Goal: Task Accomplishment & Management: Manage account settings

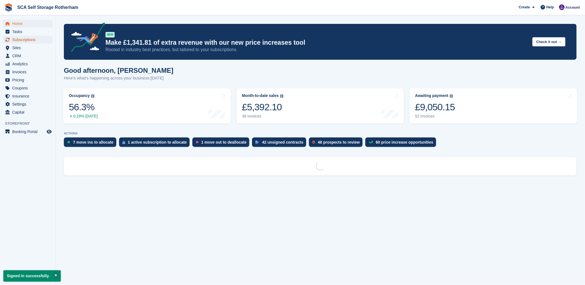
click at [37, 42] on span "Subscriptions" at bounding box center [28, 40] width 33 height 8
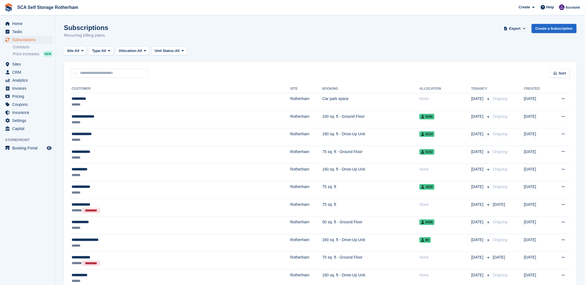
drag, startPoint x: 267, startPoint y: 39, endPoint x: 259, endPoint y: 42, distance: 9.2
click at [259, 42] on div "Subscriptions Recurring billing plans Export Export Subscriptions Export a CSV …" at bounding box center [320, 34] width 512 height 21
drag, startPoint x: 345, startPoint y: 50, endPoint x: 348, endPoint y: 49, distance: 3.4
click at [348, 49] on div "Site: All All Rotherham Door-to-Door Storage Type: All All Upcoming Previous Ac…" at bounding box center [320, 50] width 512 height 9
click at [130, 73] on input "text" at bounding box center [109, 73] width 78 height 9
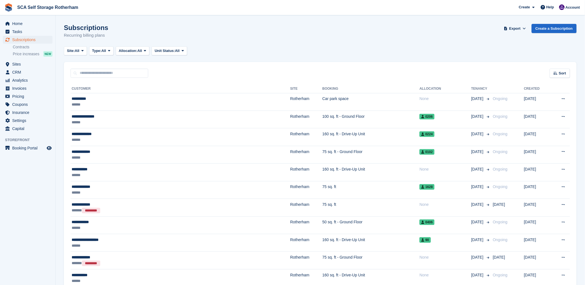
click at [261, 67] on div "Sort Sort by Customer name Date created Move in date Move out date Created (old…" at bounding box center [320, 70] width 512 height 16
click at [98, 76] on input "text" at bounding box center [109, 73] width 78 height 9
type input "****"
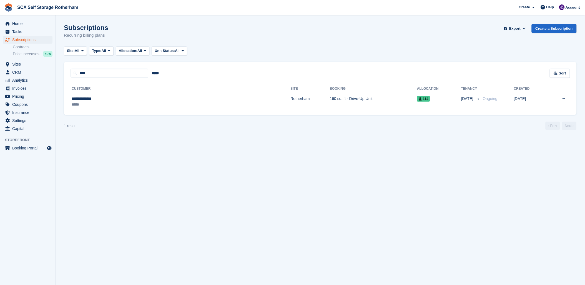
click at [98, 92] on th "Customer" at bounding box center [180, 88] width 220 height 9
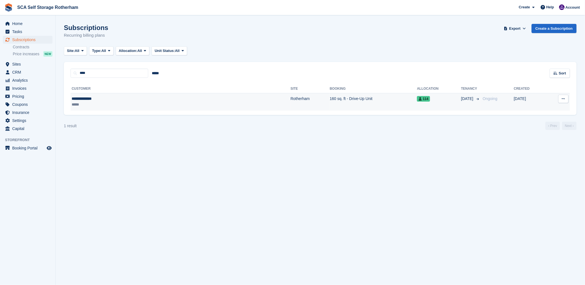
click at [105, 104] on div "*****" at bounding box center [125, 105] width 107 height 6
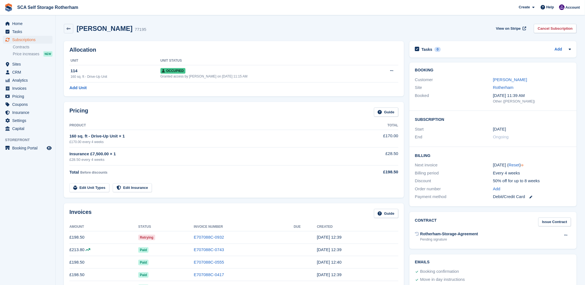
click at [184, 26] on div "Mohammed Rasab 77195 View on Stripe Cancel Subscription" at bounding box center [320, 28] width 512 height 9
click at [142, 113] on div "Pricing Guide" at bounding box center [233, 113] width 329 height 12
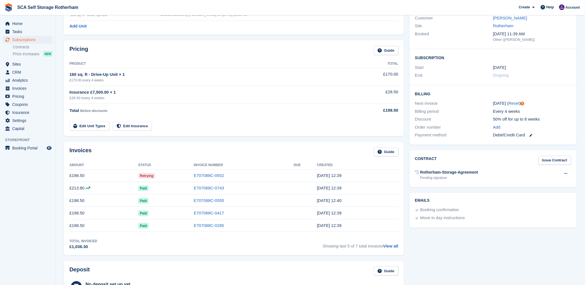
click at [257, 145] on div "Invoices Guide Amount Status Invoice Number Due Created £198.50 Retrying E70708…" at bounding box center [234, 198] width 340 height 113
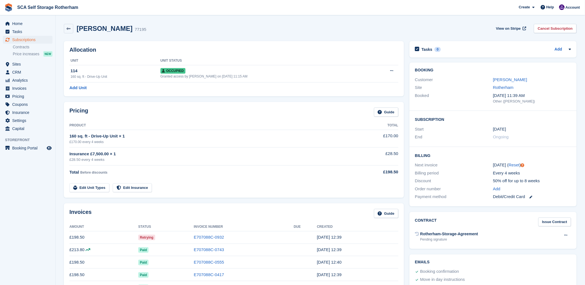
drag, startPoint x: 281, startPoint y: 32, endPoint x: 330, endPoint y: 47, distance: 51.1
click at [289, 35] on div "Mohammed Rasab 77195 View on Stripe Cancel Subscription" at bounding box center [320, 29] width 518 height 17
click at [510, 80] on link "[PERSON_NAME]" at bounding box center [510, 79] width 34 height 5
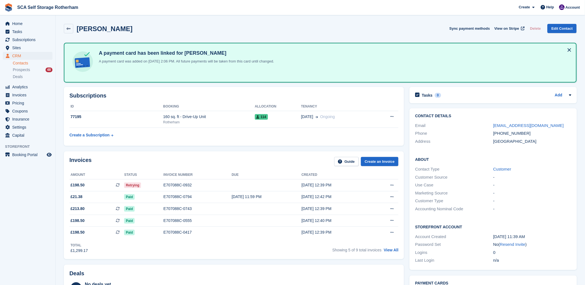
drag, startPoint x: 256, startPoint y: 160, endPoint x: 275, endPoint y: 153, distance: 20.6
click at [257, 160] on div "Invoices Guide Create an Invoice" at bounding box center [233, 163] width 329 height 12
click at [282, 36] on div "Mohammed Rasab Sync payment methods View on Stripe Delete Edit Contact" at bounding box center [320, 29] width 518 height 17
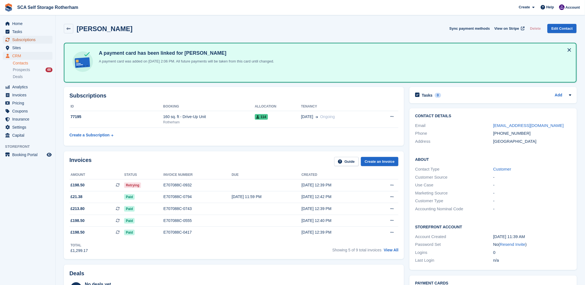
click at [27, 42] on span "Subscriptions" at bounding box center [28, 40] width 33 height 8
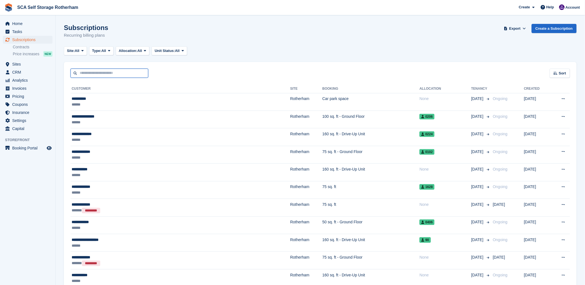
drag, startPoint x: 123, startPoint y: 72, endPoint x: 144, endPoint y: 68, distance: 21.2
click at [124, 72] on input "text" at bounding box center [109, 73] width 78 height 9
drag, startPoint x: 310, startPoint y: 33, endPoint x: 248, endPoint y: 45, distance: 63.0
click at [310, 31] on div "Subscriptions Recurring billing plans Export Export Subscriptions Export a CSV …" at bounding box center [320, 34] width 512 height 21
click at [108, 74] on input "text" at bounding box center [109, 73] width 78 height 9
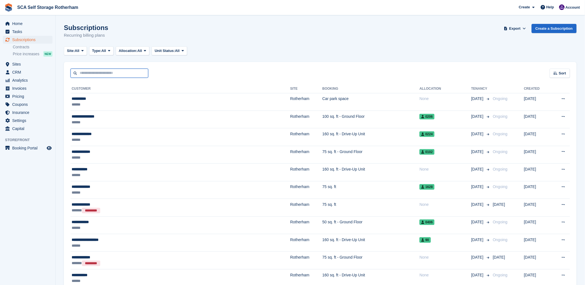
type input "*"
type input "***"
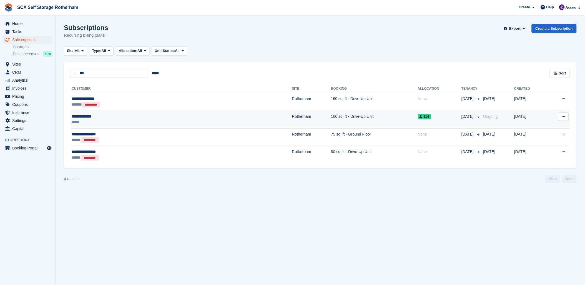
click at [121, 120] on div "*****" at bounding box center [126, 122] width 108 height 6
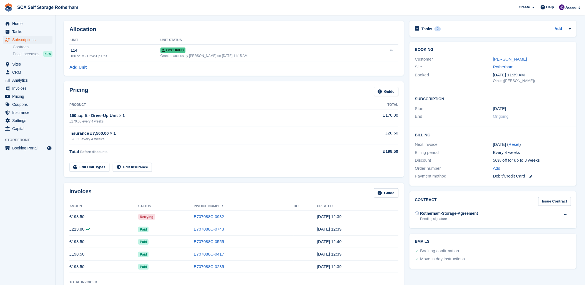
scroll to position [31, 0]
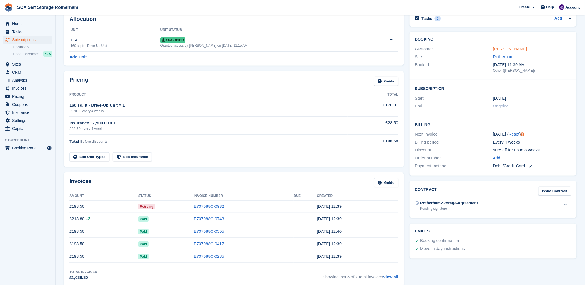
click at [501, 50] on link "Mohammed Rasab" at bounding box center [510, 48] width 34 height 5
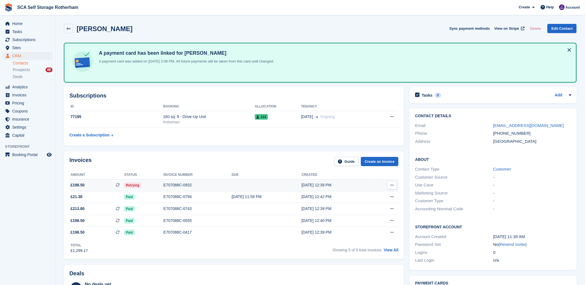
click at [189, 180] on td "E707088C-0932" at bounding box center [197, 185] width 68 height 12
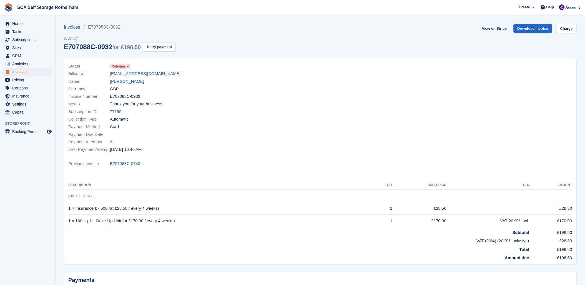
drag, startPoint x: 307, startPoint y: 125, endPoint x: 292, endPoint y: 125, distance: 15.0
click at [304, 124] on div "Payment Method Card" at bounding box center [192, 126] width 249 height 7
click at [237, 141] on div "Payment Attempts 3" at bounding box center [192, 141] width 249 height 7
click at [288, 107] on div "Memo Thank you for your business!" at bounding box center [192, 103] width 249 height 7
click at [259, 39] on div "Invoices E707088C-0932 Invoice E707088C-0932 for £198.50 Retry payment View on …" at bounding box center [320, 41] width 512 height 34
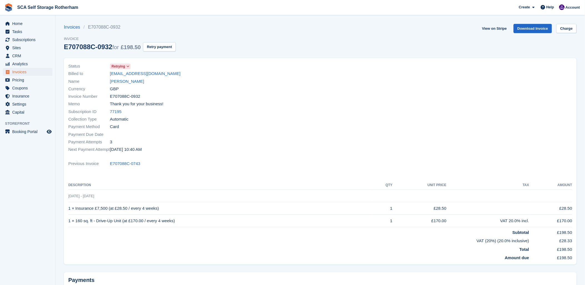
click at [259, 39] on div "Invoices E707088C-0932 Invoice E707088C-0932 for £198.50 Retry payment View on …" at bounding box center [320, 41] width 512 height 34
click at [319, 38] on div "Invoices E707088C-0932 Invoice E707088C-0932 for £198.50 Retry payment View on …" at bounding box center [320, 41] width 512 height 34
drag, startPoint x: 273, startPoint y: 65, endPoint x: 277, endPoint y: 64, distance: 3.8
click at [277, 64] on div "Status Retrying" at bounding box center [192, 65] width 249 height 7
drag, startPoint x: 260, startPoint y: 58, endPoint x: 128, endPoint y: 59, distance: 131.5
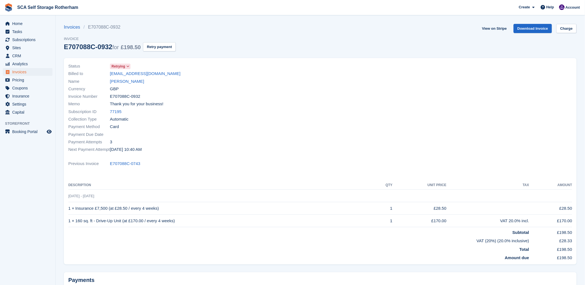
click at [254, 58] on div "Status Retrying Billed to salrasab24@gmail.com Name Mohammed Rasab Currency GBP…" at bounding box center [320, 161] width 512 height 206
click at [243, 44] on div "Invoices E707088C-0932 Invoice E707088C-0932 for £198.50 Retry payment View on …" at bounding box center [320, 41] width 512 height 34
click at [127, 80] on link "[PERSON_NAME]" at bounding box center [127, 81] width 34 height 6
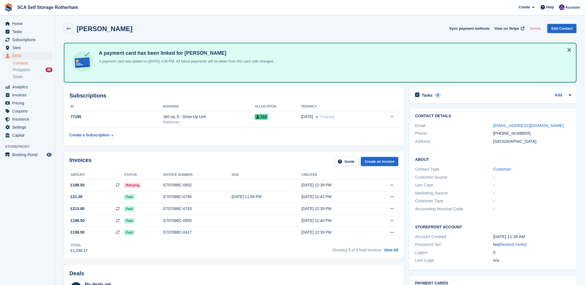
drag, startPoint x: 150, startPoint y: 167, endPoint x: 154, endPoint y: 171, distance: 5.7
click at [154, 171] on div "Invoices Guide Create an Invoice Amount Status Invoice number Due Created £198.…" at bounding box center [234, 205] width 340 height 108
click at [242, 37] on div "Mohammed Rasab Sync payment methods View on Stripe Delete Edit Contact" at bounding box center [320, 29] width 518 height 17
click at [227, 165] on div "Invoices Guide Create an Invoice" at bounding box center [233, 163] width 329 height 12
click at [230, 165] on div "Invoices Guide Create an Invoice" at bounding box center [233, 163] width 329 height 12
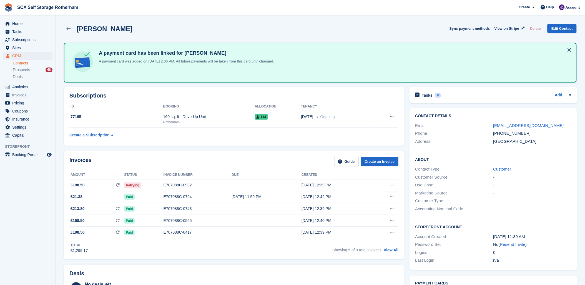
drag, startPoint x: 264, startPoint y: 159, endPoint x: 296, endPoint y: 159, distance: 31.9
click at [267, 159] on div "Invoices Guide Create an Invoice" at bounding box center [233, 163] width 329 height 12
click at [195, 157] on div "Invoices Guide Create an Invoice" at bounding box center [233, 163] width 329 height 12
drag, startPoint x: 201, startPoint y: 29, endPoint x: 203, endPoint y: 25, distance: 4.3
click at [201, 22] on div "Mohammed Rasab Sync payment methods View on Stripe Delete Edit Contact" at bounding box center [320, 29] width 518 height 17
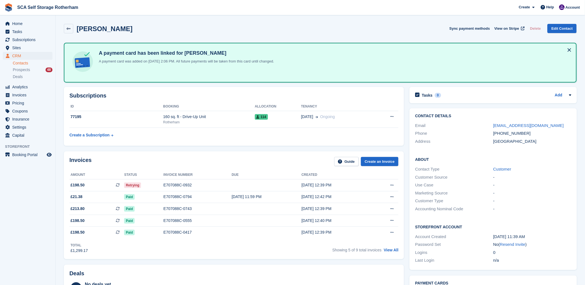
click at [209, 159] on div "Invoices Guide Create an Invoice" at bounding box center [233, 163] width 329 height 12
click at [184, 166] on div "Invoices Guide Create an Invoice" at bounding box center [233, 163] width 329 height 12
click at [170, 157] on div "Invoices Guide Create an Invoice" at bounding box center [233, 163] width 329 height 12
click at [180, 185] on div "E707088C-0932" at bounding box center [197, 185] width 68 height 6
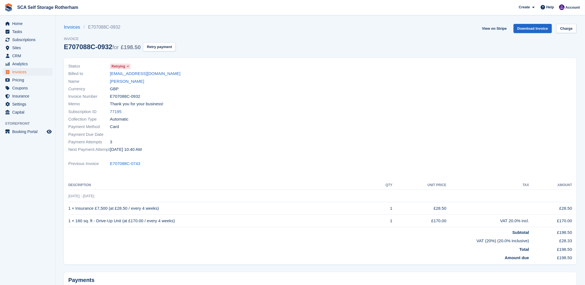
click at [220, 148] on div "Next Payment Attempt [DATE] 10:40 AM" at bounding box center [192, 149] width 249 height 7
click at [218, 70] on div "Billed to [EMAIL_ADDRESS][DOMAIN_NAME]" at bounding box center [192, 73] width 249 height 7
drag, startPoint x: 197, startPoint y: 161, endPoint x: 255, endPoint y: 131, distance: 65.1
click at [198, 161] on div "Previous Invoice E707088C-0743" at bounding box center [320, 163] width 504 height 7
click at [136, 84] on link "[PERSON_NAME]" at bounding box center [127, 81] width 34 height 6
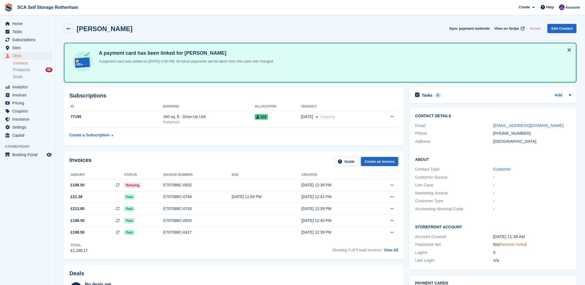
click at [513, 244] on link "Resend Invite" at bounding box center [513, 244] width 26 height 5
click at [260, 252] on div "Total £1,299.17 Showing 5 of 9 total invoices View All" at bounding box center [233, 245] width 329 height 15
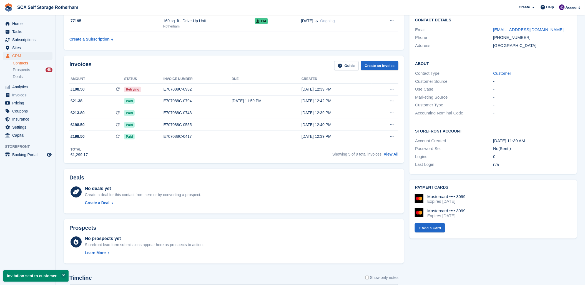
scroll to position [123, 0]
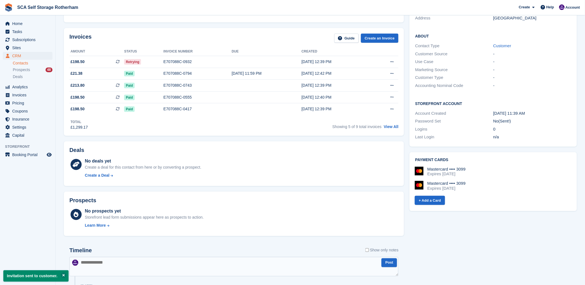
click at [274, 171] on div "No deals yet Create a deal for this contact from here or by converting a prospe…" at bounding box center [242, 169] width 314 height 23
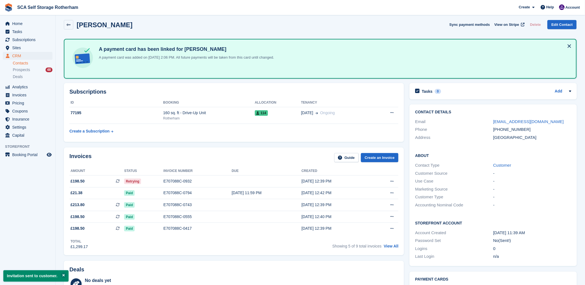
scroll to position [0, 0]
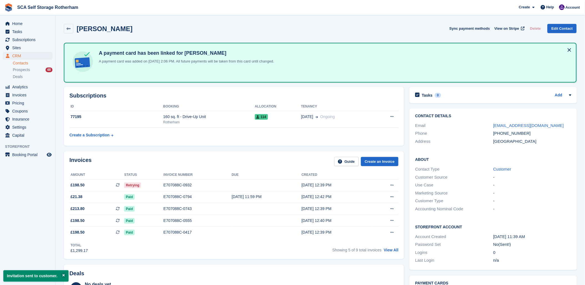
click at [504, 30] on span "View on Stripe" at bounding box center [506, 29] width 25 height 6
click at [23, 43] on span "Subscriptions" at bounding box center [28, 40] width 33 height 8
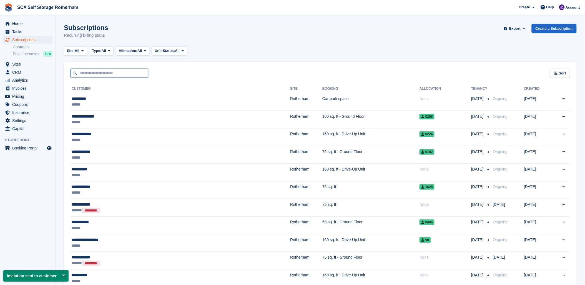
click at [80, 76] on input "text" at bounding box center [109, 73] width 78 height 9
type input "***"
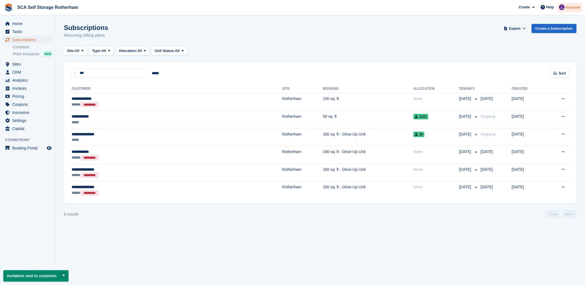
click at [569, 9] on span "Account" at bounding box center [572, 8] width 14 height 6
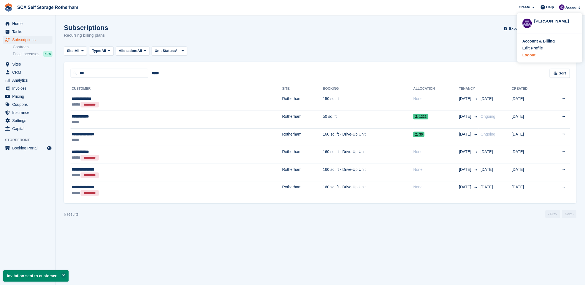
click at [534, 52] on div "Logout" at bounding box center [528, 55] width 13 height 6
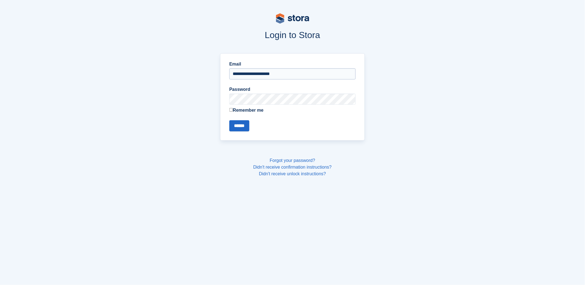
click at [307, 76] on input "**********" at bounding box center [292, 73] width 126 height 11
type input "**********"
click at [237, 128] on input "******" at bounding box center [239, 125] width 20 height 11
